Goal: Task Accomplishment & Management: Use online tool/utility

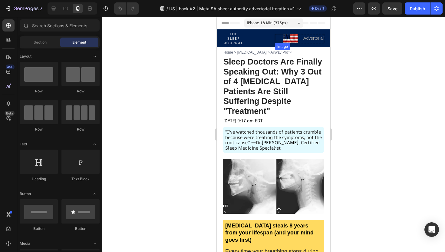
click at [289, 38] on img at bounding box center [290, 38] width 15 height 9
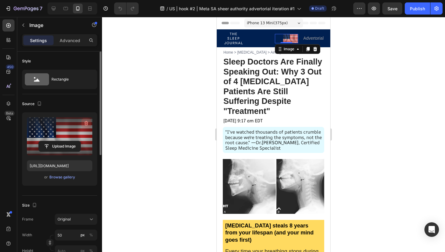
click at [87, 123] on icon "button" at bounding box center [86, 123] width 4 height 5
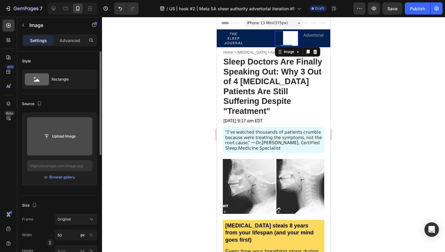
click at [64, 135] on input "file" at bounding box center [60, 136] width 42 height 10
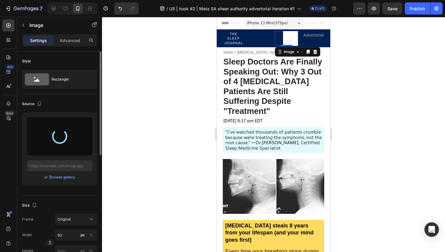
type input "[URL][DOMAIN_NAME]"
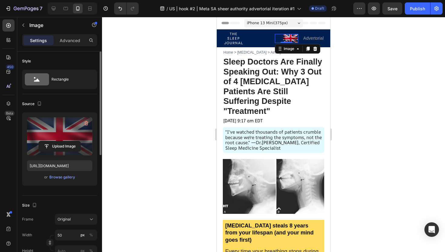
click at [387, 61] on div at bounding box center [273, 134] width 343 height 235
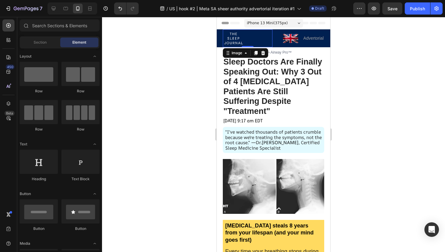
click at [232, 37] on img at bounding box center [233, 38] width 21 height 18
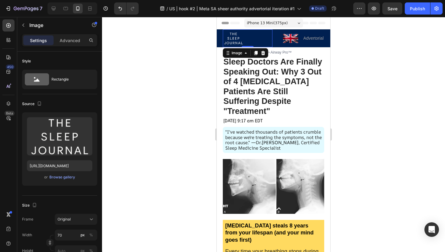
click at [237, 35] on img at bounding box center [233, 38] width 21 height 18
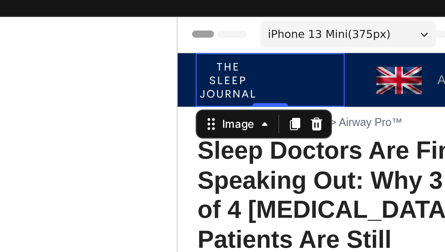
click at [208, 47] on div at bounding box center [273, 134] width 343 height 235
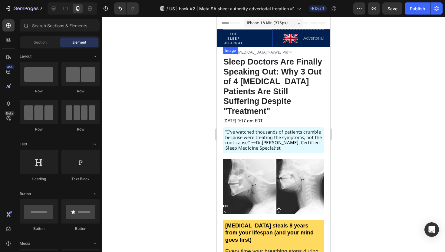
click at [233, 40] on img at bounding box center [233, 38] width 21 height 18
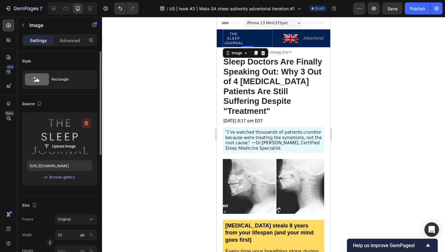
click at [88, 122] on icon "button" at bounding box center [86, 123] width 4 height 5
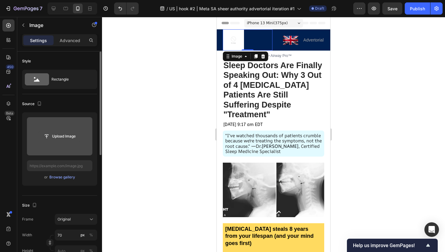
click at [69, 137] on input "file" at bounding box center [60, 136] width 42 height 10
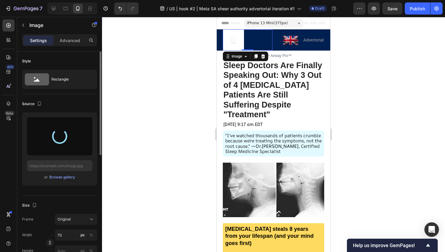
type input "[URL][DOMAIN_NAME]"
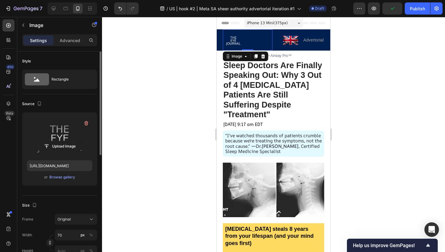
click at [174, 139] on div at bounding box center [273, 134] width 343 height 235
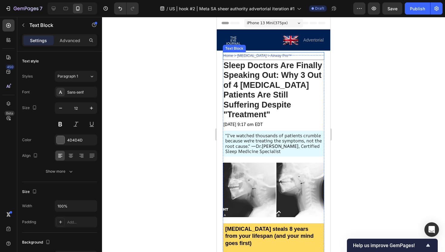
click at [253, 55] on span "Home > [MEDICAL_DATA] > Airway Pro™" at bounding box center [257, 56] width 68 height 4
click at [271, 56] on span "Home > [MEDICAL_DATA] > Airway Pro™" at bounding box center [257, 56] width 68 height 4
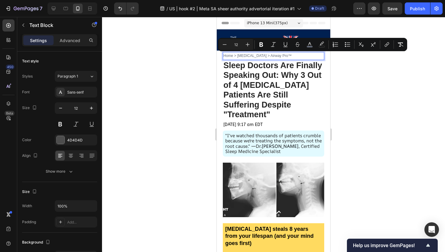
click at [254, 56] on span "Home > [MEDICAL_DATA] > Airway Pro™" at bounding box center [257, 56] width 68 height 4
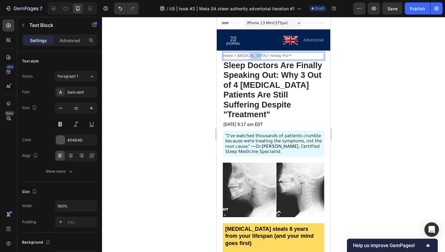
click at [254, 56] on span "Home > [MEDICAL_DATA] > Airway Pro™" at bounding box center [257, 56] width 68 height 4
click at [277, 55] on span "Home > [MEDICAL_DATA] > Airway Pro™" at bounding box center [257, 56] width 68 height 4
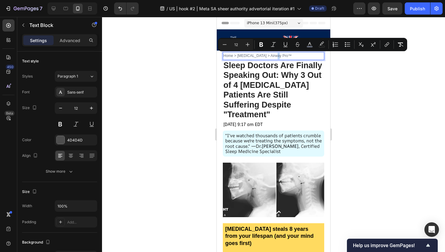
click at [274, 55] on span "Home > [MEDICAL_DATA] > Airway Pro™" at bounding box center [257, 56] width 68 height 4
copy span "™"
click at [282, 56] on p "Home > [MEDICAL_DATA] > Airway Pro™" at bounding box center [273, 56] width 100 height 7
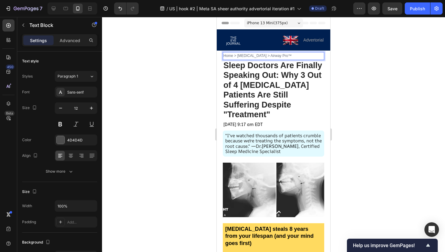
click at [276, 53] on p "Home > [MEDICAL_DATA] > Airway Pro™" at bounding box center [273, 56] width 100 height 7
drag, startPoint x: 276, startPoint y: 55, endPoint x: 256, endPoint y: 56, distance: 20.0
click at [256, 56] on span "Home > [MEDICAL_DATA] > Airway Pro™" at bounding box center [257, 56] width 68 height 4
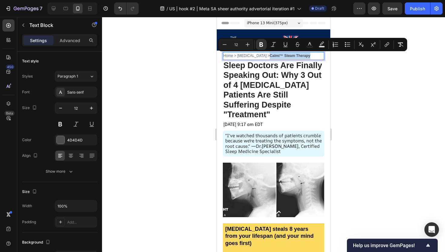
drag, startPoint x: 296, startPoint y: 56, endPoint x: 257, endPoint y: 57, distance: 39.1
click at [270, 57] on strong "Calmi™ Steam Therapy" at bounding box center [290, 56] width 41 height 4
click at [261, 44] on icon "Editor contextual toolbar" at bounding box center [262, 44] width 4 height 5
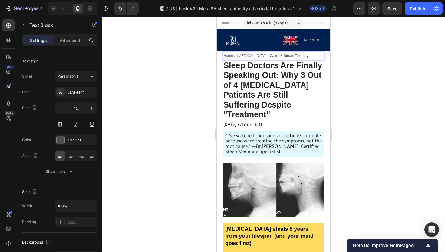
click at [197, 101] on div at bounding box center [273, 134] width 343 height 235
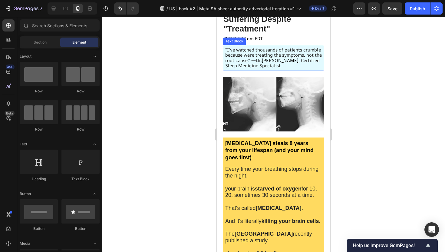
scroll to position [83, 0]
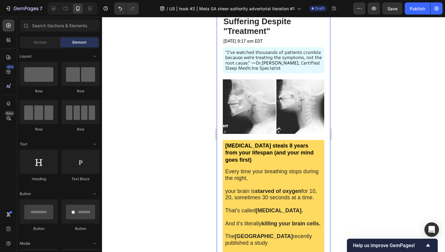
click at [183, 105] on div at bounding box center [273, 134] width 343 height 235
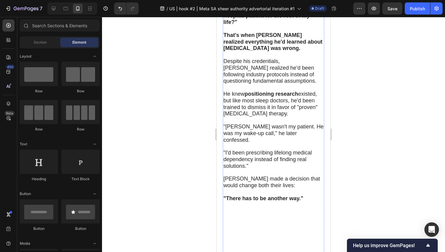
scroll to position [1535, 0]
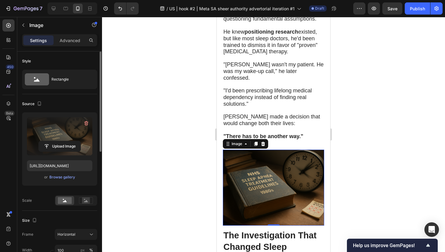
click at [70, 129] on label at bounding box center [59, 136] width 65 height 38
click at [70, 141] on input "file" at bounding box center [60, 146] width 42 height 10
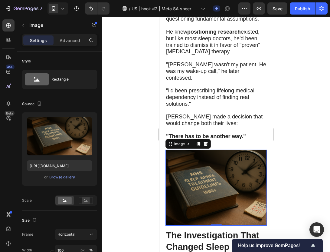
click at [314, 144] on div at bounding box center [216, 134] width 228 height 235
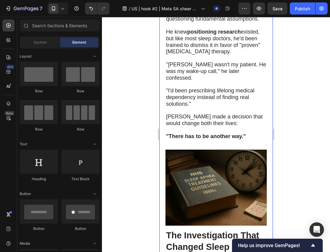
click at [293, 122] on div at bounding box center [216, 134] width 228 height 235
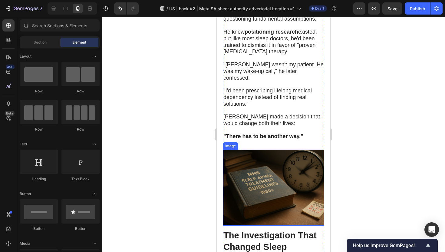
click at [270, 150] on img at bounding box center [273, 188] width 101 height 76
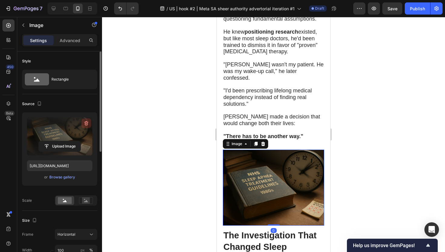
click at [88, 121] on icon "button" at bounding box center [86, 123] width 6 height 6
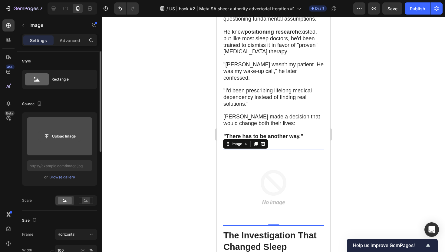
click at [70, 134] on input "file" at bounding box center [60, 136] width 42 height 10
click at [60, 139] on input "file" at bounding box center [60, 136] width 42 height 10
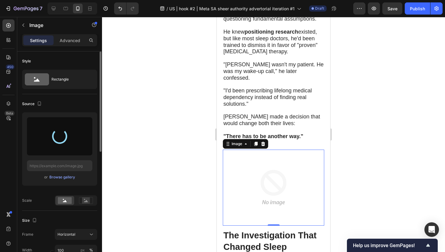
type input "[URL][DOMAIN_NAME]"
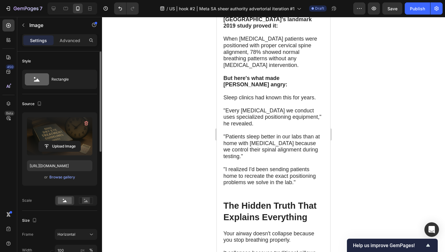
scroll to position [1902, 0]
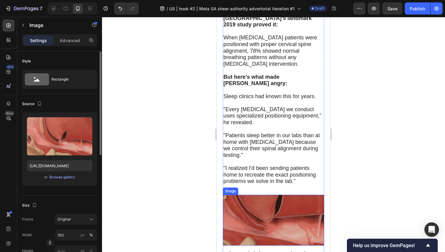
click at [263, 195] on img at bounding box center [273, 220] width 101 height 51
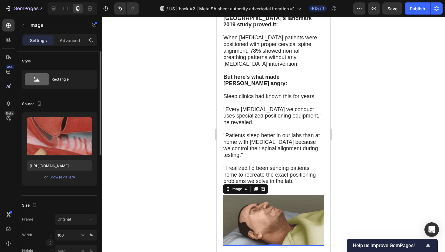
click at [399, 170] on div at bounding box center [273, 134] width 343 height 235
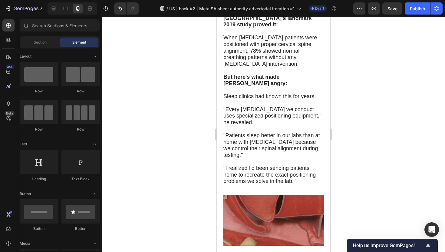
click at [376, 174] on div at bounding box center [273, 134] width 343 height 235
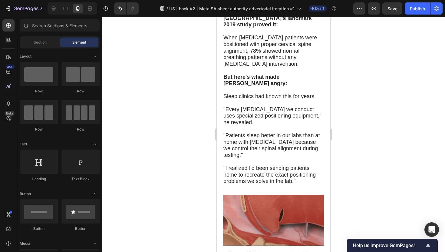
click at [367, 160] on div at bounding box center [273, 134] width 343 height 235
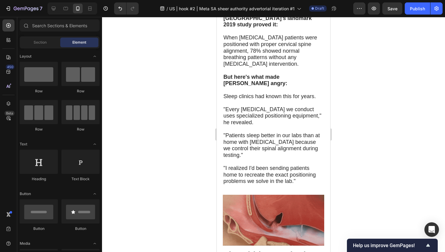
click at [369, 169] on div at bounding box center [273, 134] width 343 height 235
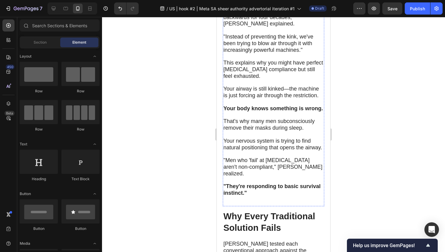
scroll to position [2312, 0]
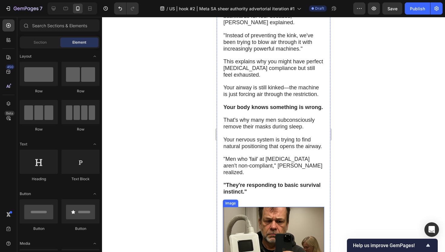
click at [261, 207] on img at bounding box center [273, 244] width 101 height 75
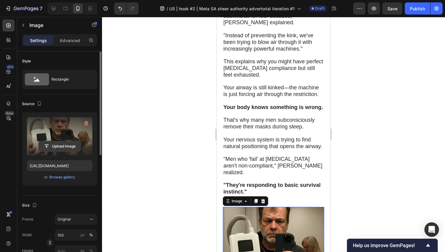
click at [62, 145] on input "file" at bounding box center [60, 146] width 42 height 10
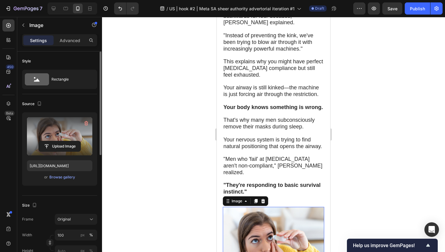
scroll to position [2295, 0]
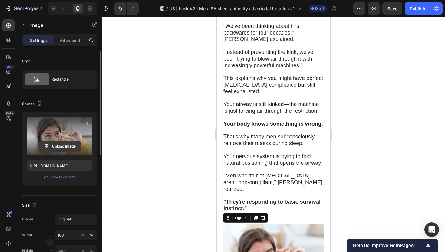
click at [67, 145] on input "file" at bounding box center [60, 146] width 42 height 10
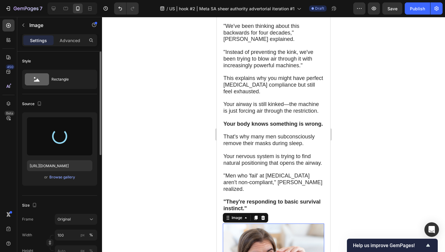
type input "[URL][DOMAIN_NAME]"
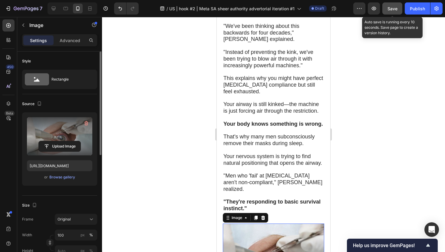
click at [397, 11] on div "Save" at bounding box center [393, 8] width 10 height 6
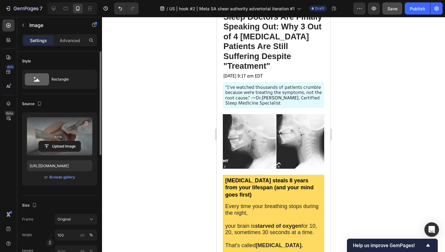
scroll to position [0, 0]
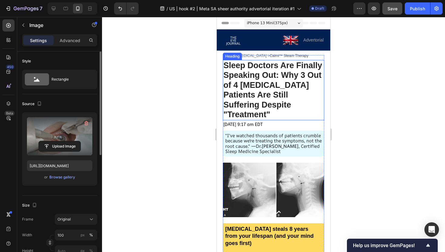
click at [299, 71] on strong "Sleep Doctors Are Finally Speaking Out: Why 3 Out of 4 [MEDICAL_DATA] Patients …" at bounding box center [272, 90] width 99 height 58
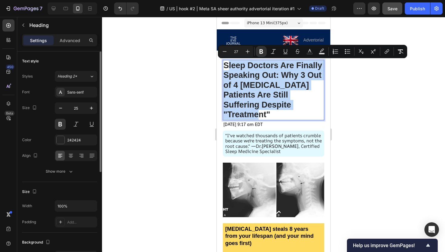
drag, startPoint x: 227, startPoint y: 63, endPoint x: 304, endPoint y: 105, distance: 88.2
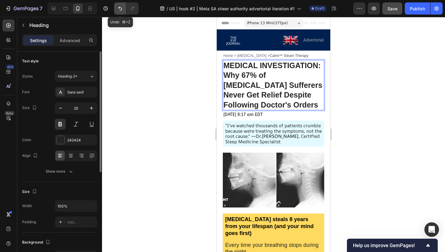
click at [122, 7] on icon "Undo/Redo" at bounding box center [120, 8] width 6 height 6
click at [120, 9] on icon "Undo/Redo" at bounding box center [120, 8] width 6 height 6
click at [122, 8] on icon "Undo/Redo" at bounding box center [120, 8] width 6 height 6
click at [120, 8] on icon "Undo/Redo" at bounding box center [120, 8] width 6 height 6
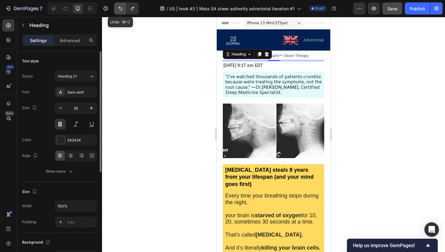
click at [120, 8] on icon "Undo/Redo" at bounding box center [120, 8] width 6 height 6
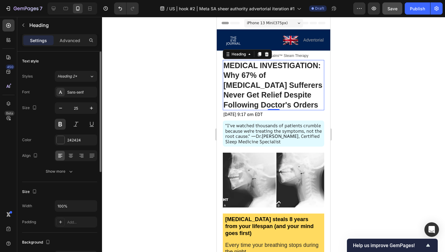
click at [346, 117] on div at bounding box center [273, 134] width 343 height 235
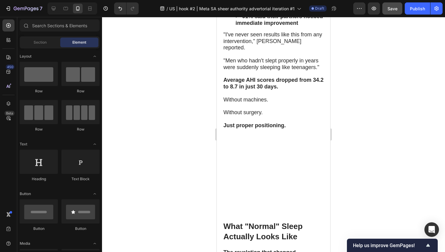
scroll to position [3842, 0]
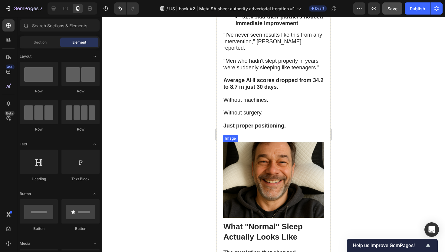
click at [264, 170] on img at bounding box center [273, 180] width 101 height 76
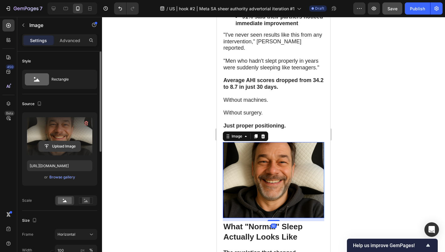
click at [57, 147] on input "file" at bounding box center [60, 146] width 42 height 10
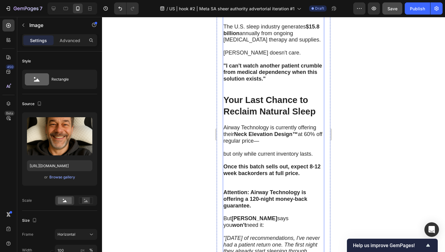
scroll to position [4607, 0]
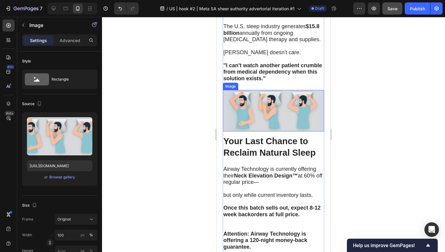
click at [280, 131] on img at bounding box center [273, 110] width 101 height 41
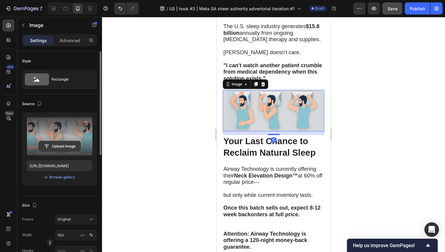
click at [65, 144] on input "file" at bounding box center [60, 146] width 42 height 10
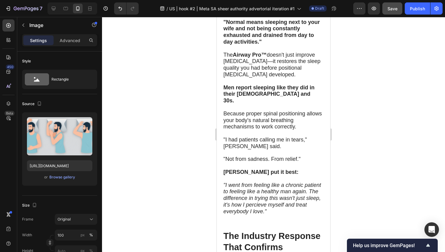
scroll to position [4136, 0]
